Goal: Information Seeking & Learning: Find specific page/section

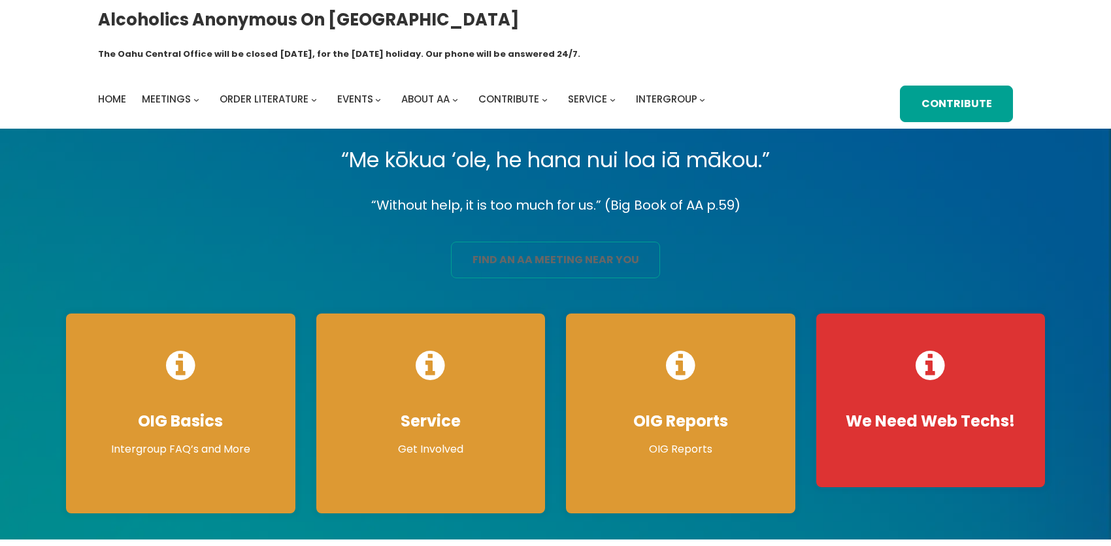
click at [499, 248] on link "find an aa meeting near you" at bounding box center [555, 260] width 209 height 37
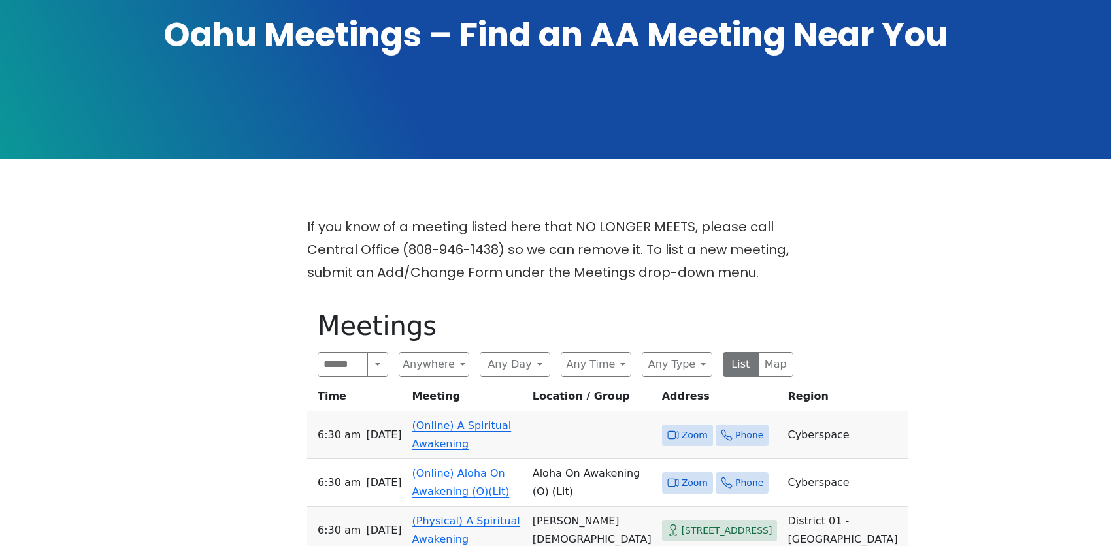
scroll to position [261, 0]
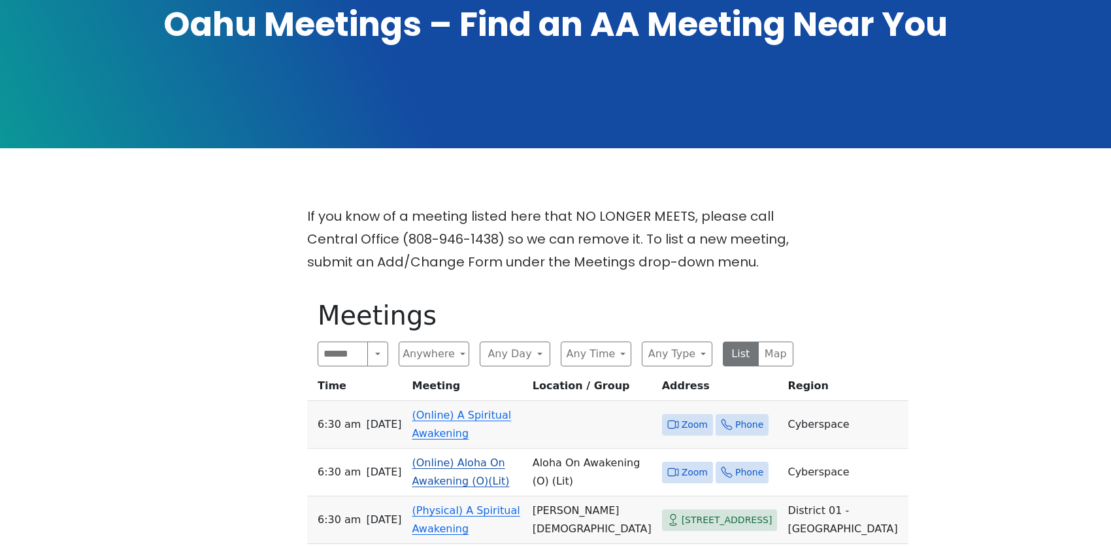
click at [417, 457] on link "(Online) Aloha On Awakening (O)(Lit)" at bounding box center [460, 472] width 97 height 31
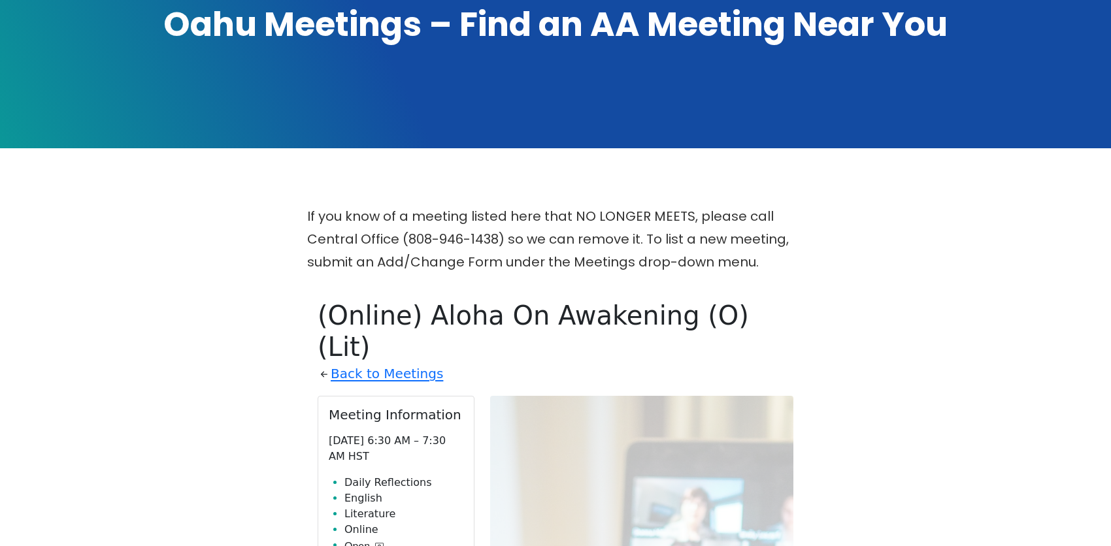
scroll to position [480, 0]
